Goal: Find specific page/section: Find specific page/section

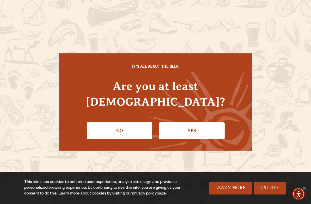
click at [207, 122] on link "Yes" at bounding box center [192, 130] width 66 height 17
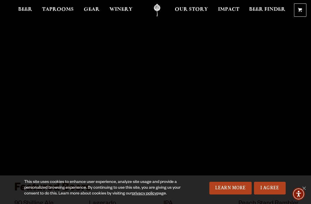
click at [28, 8] on span "Beer" at bounding box center [25, 9] width 14 height 5
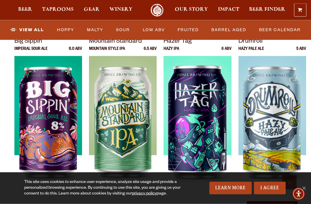
scroll to position [597, 0]
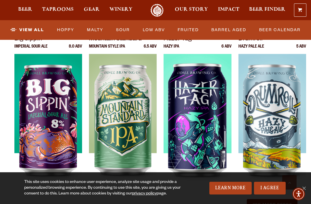
click at [286, 199] on button "See More Beers" at bounding box center [272, 205] width 51 height 13
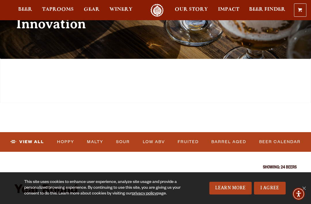
scroll to position [0, 0]
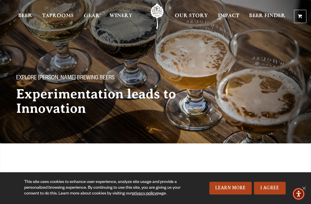
click at [70, 14] on span "Taprooms" at bounding box center [58, 16] width 32 height 5
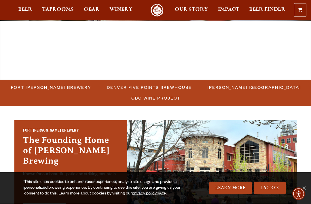
scroll to position [108, 0]
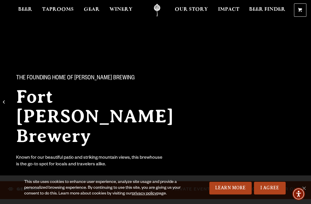
click at [270, 193] on link "I Agree" at bounding box center [270, 188] width 32 height 13
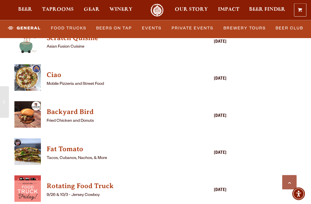
scroll to position [1568, 0]
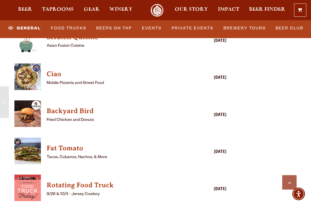
click at [78, 144] on h4 "Fat Tomato" at bounding box center [112, 148] width 131 height 9
